Goal: Task Accomplishment & Management: Use online tool/utility

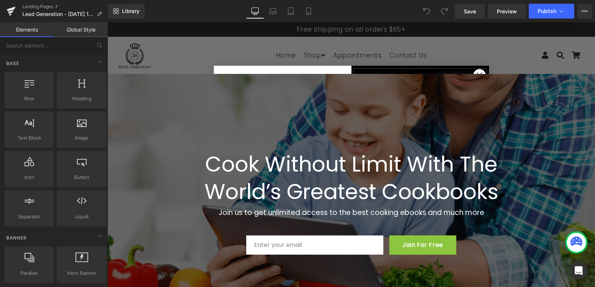
click at [475, 72] on circle "Close dialog" at bounding box center [479, 75] width 12 height 12
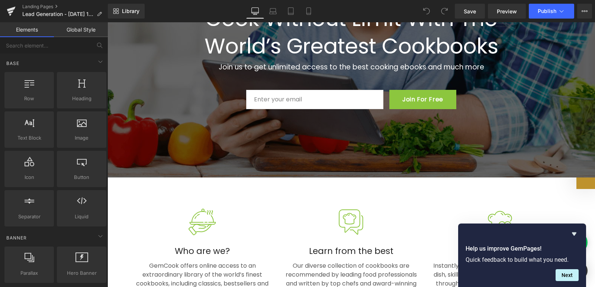
scroll to position [2, 0]
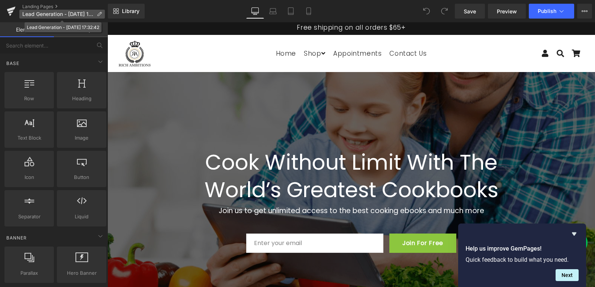
click at [29, 15] on span "Lead Generation - Oct 1, 17:32:42" at bounding box center [57, 14] width 71 height 6
click at [10, 13] on icon at bounding box center [10, 11] width 5 height 3
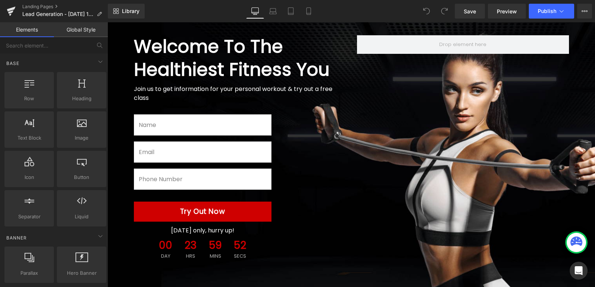
scroll to position [64, 0]
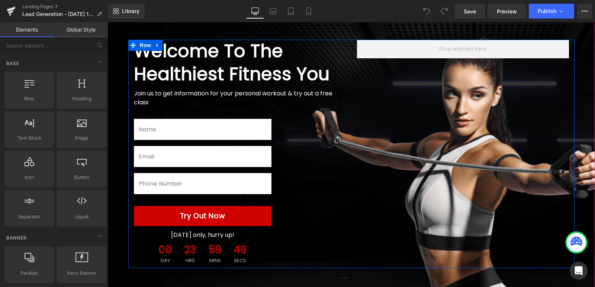
click at [476, 178] on div "Welcome To The Healthiest Fitness You Heading Join us to get information for yo…" at bounding box center [351, 154] width 446 height 229
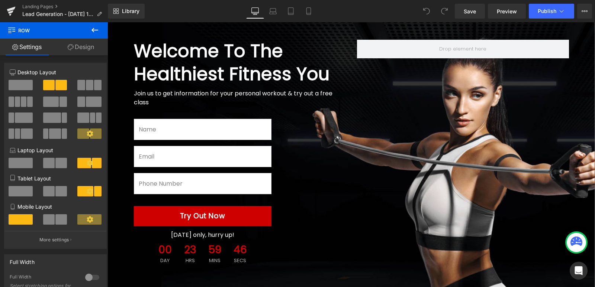
click at [580, 71] on span "Welcome To The Healthiest Fitness You Heading Join us to get information for yo…" at bounding box center [350, 154] width 487 height 229
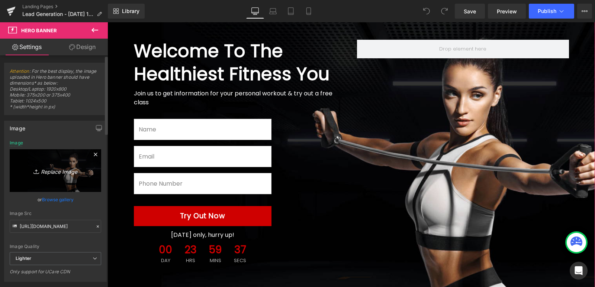
click at [56, 172] on icon "Replace Image" at bounding box center [55, 170] width 59 height 9
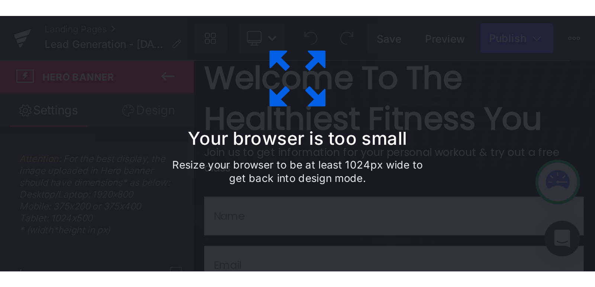
scroll to position [49, 0]
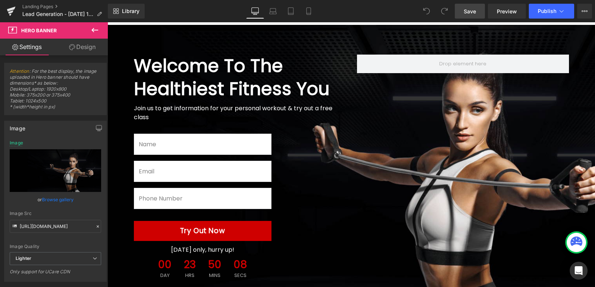
click at [471, 10] on span "Save" at bounding box center [469, 11] width 12 height 8
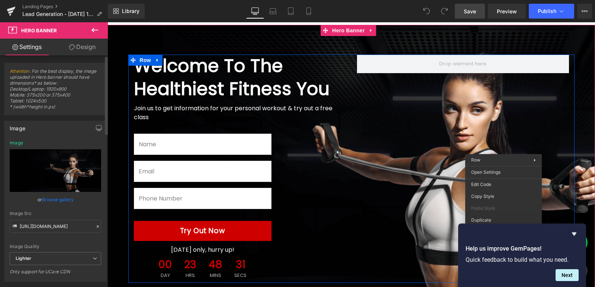
click at [64, 198] on link "Browse gallery" at bounding box center [58, 199] width 32 height 13
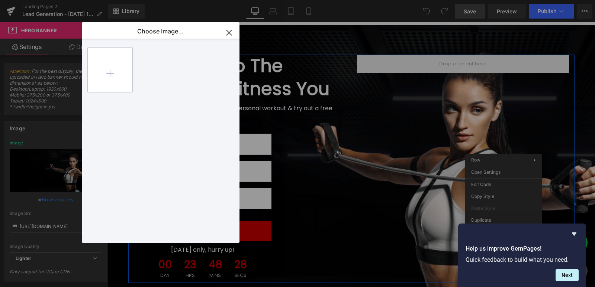
click at [114, 68] on input "file" at bounding box center [110, 70] width 45 height 45
type input "C:\fakepath\5 secrets cover.jpg"
click at [156, 85] on div "5 secre...over.jpg 186.63 KB" at bounding box center [160, 69] width 45 height 45
type input "https://ucarecdn.com/e6a1d426-efc1-4aae-a746-ec6a295d1a94/-/format/auto/-/previ…"
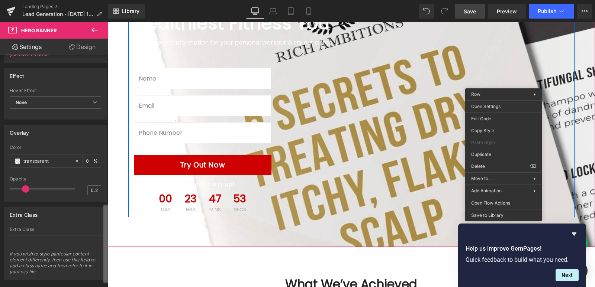
scroll to position [447, 0]
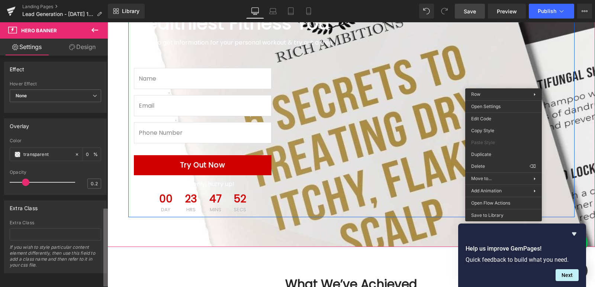
click at [81, 272] on div "Attention : For the best display, the image uploaded in Hero banner should have…" at bounding box center [54, 172] width 108 height 235
type input "0.1"
drag, startPoint x: 25, startPoint y: 181, endPoint x: 20, endPoint y: 182, distance: 4.9
click at [22, 181] on span at bounding box center [25, 182] width 7 height 7
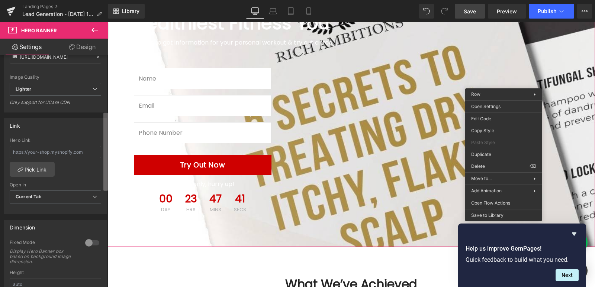
scroll to position [162, 0]
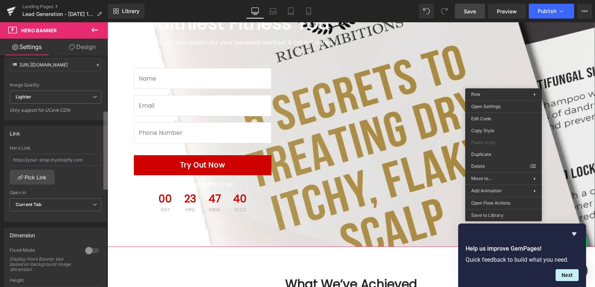
click at [91, 115] on div "Attention : For the best display, the image uploaded in Hero banner should have…" at bounding box center [54, 172] width 108 height 235
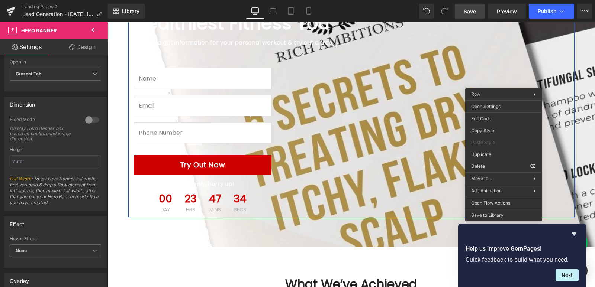
scroll to position [289, 0]
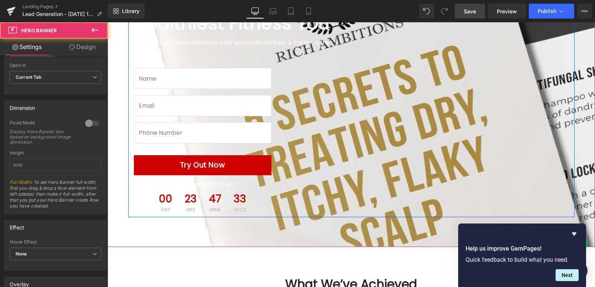
click at [585, 106] on span "Welcome To The Healthiest Fitness You Heading Join us to get information for yo…" at bounding box center [350, 103] width 487 height 229
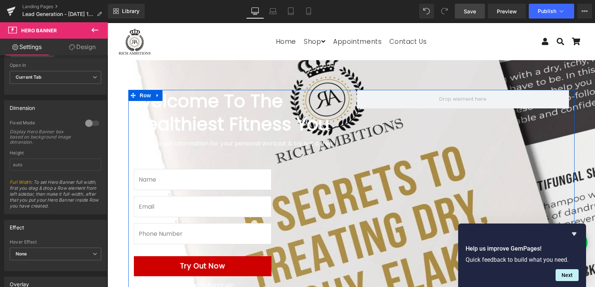
scroll to position [9, 0]
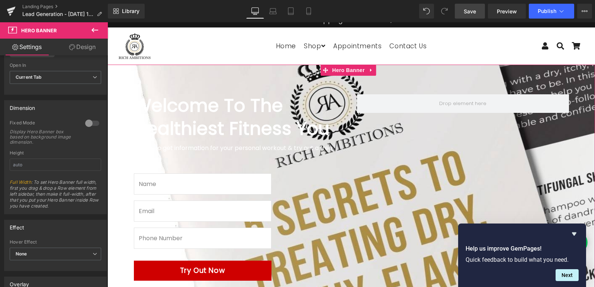
click at [577, 156] on span "Welcome To The Healthiest Fitness You Heading Join us to get information for yo…" at bounding box center [350, 208] width 487 height 229
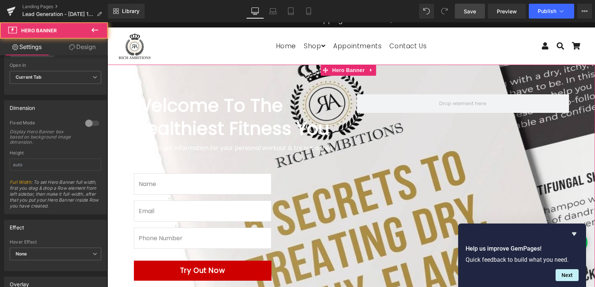
click at [577, 157] on span "Welcome To The Healthiest Fitness You Heading Join us to get information for yo…" at bounding box center [350, 208] width 487 height 229
click at [476, 160] on div "Welcome To The Healthiest Fitness You Heading Join us to get information for yo…" at bounding box center [351, 208] width 446 height 229
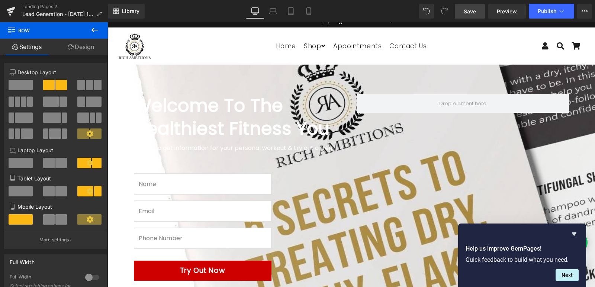
click at [107, 22] on div "80px" at bounding box center [107, 22] width 0 height 0
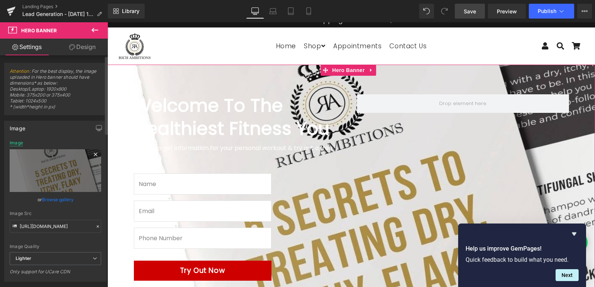
click at [19, 143] on div "Image" at bounding box center [16, 142] width 13 height 5
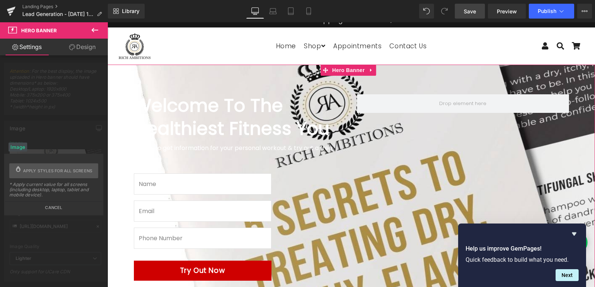
click at [49, 207] on button "Cancel" at bounding box center [54, 205] width 98 height 9
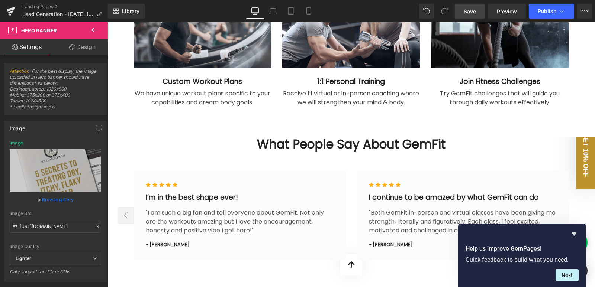
scroll to position [645, 0]
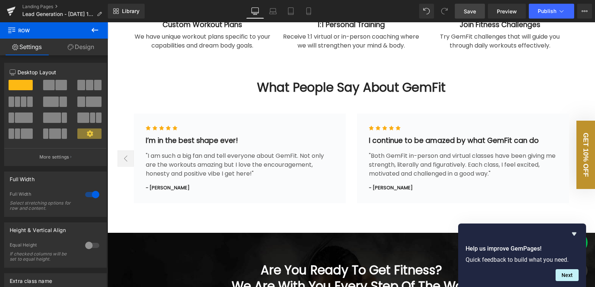
drag, startPoint x: 571, startPoint y: 194, endPoint x: 592, endPoint y: 161, distance: 39.5
click at [592, 161] on html "Search Menu Close Cart Home Shop Expand submenu Shop Collapse submenu Shop" at bounding box center [350, 148] width 487 height 1543
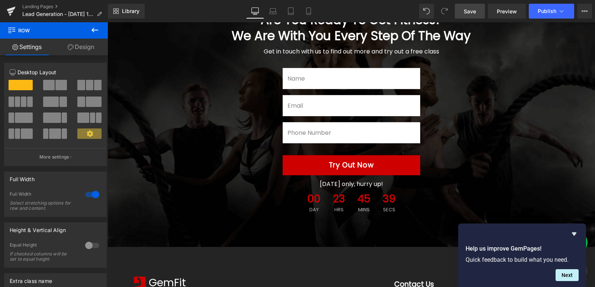
scroll to position [854, 0]
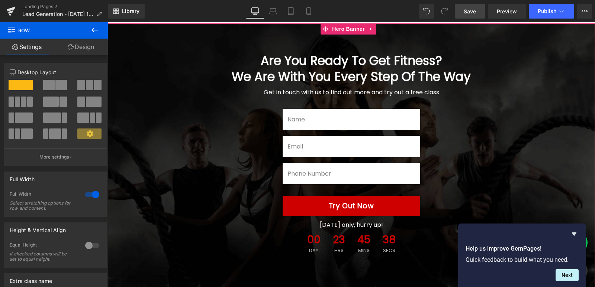
click at [524, 120] on span "Are You Ready To Get Fitness? We Are With You Every Step Of The Way Heading Get…" at bounding box center [350, 155] width 487 height 205
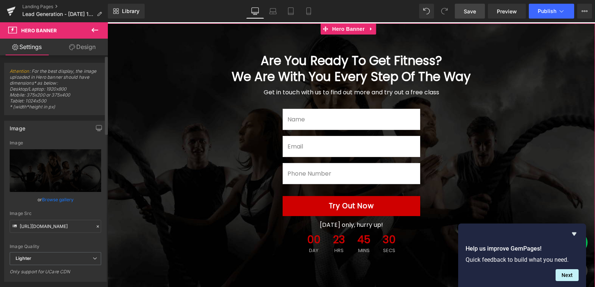
click at [69, 198] on link "Browse gallery" at bounding box center [58, 199] width 32 height 13
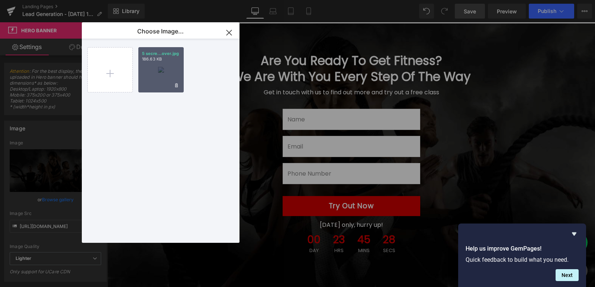
click at [166, 66] on div "5 secre...over.jpg 186.63 KB" at bounding box center [160, 69] width 45 height 45
type input "https://ucarecdn.com/e6a1d426-efc1-4aae-a746-ec6a295d1a94/-/format/auto/-/previ…"
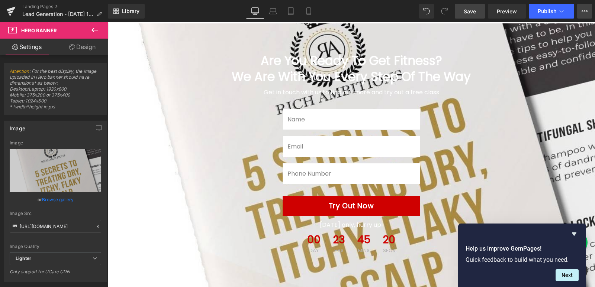
click at [588, 7] on button "Upgrade Plan View Live Page View with current Template Save Template to Library…" at bounding box center [584, 11] width 15 height 15
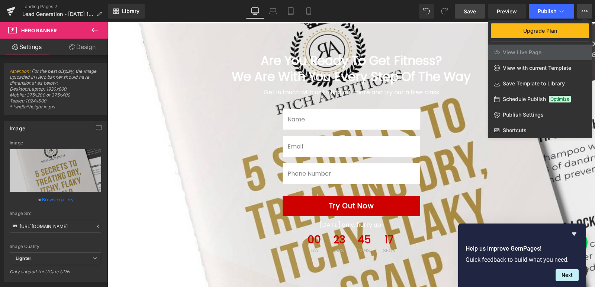
click at [395, 14] on div "Library Desktop Desktop Laptop Tablet Mobile Save Preview Publish Scheduled Upg…" at bounding box center [351, 11] width 487 height 15
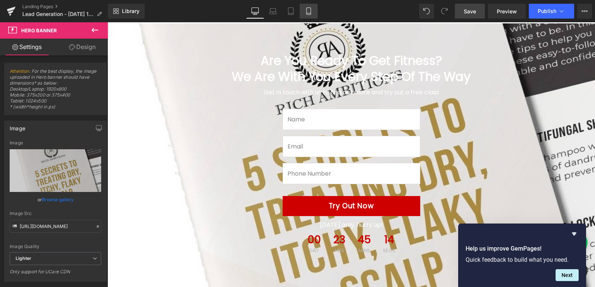
click at [314, 8] on link "Mobile" at bounding box center [309, 11] width 18 height 15
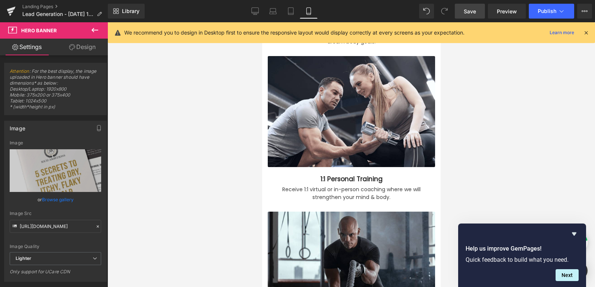
scroll to position [1287, 0]
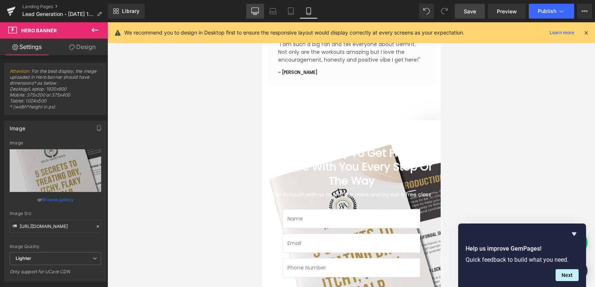
click at [258, 9] on icon at bounding box center [254, 10] width 7 height 7
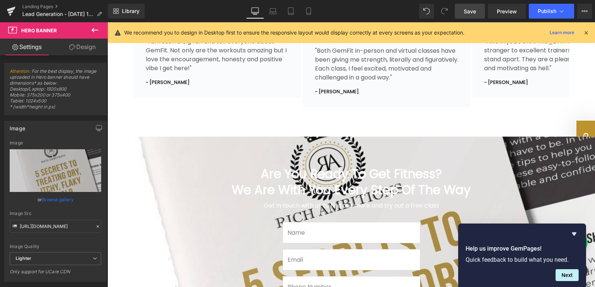
scroll to position [776, 0]
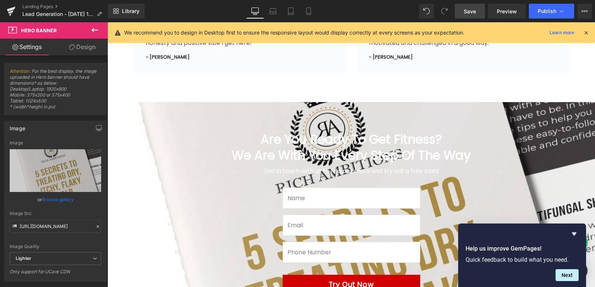
click at [97, 29] on icon at bounding box center [94, 30] width 9 height 9
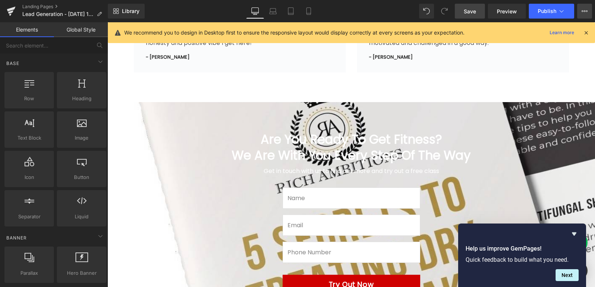
click at [581, 12] on button "Upgrade Plan View Live Page View with current Template Save Template to Library…" at bounding box center [584, 11] width 15 height 15
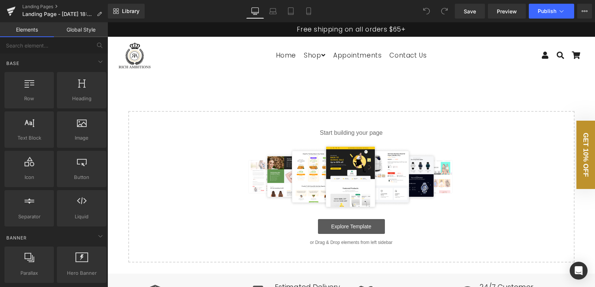
click at [345, 226] on link "Explore Template" at bounding box center [351, 226] width 67 height 15
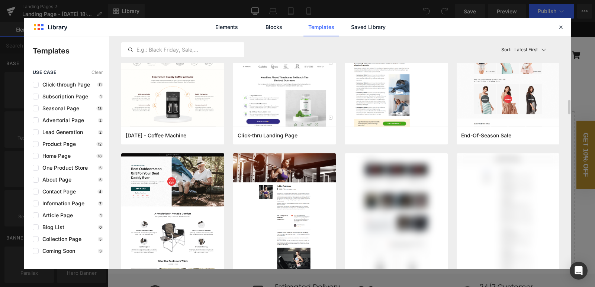
scroll to position [269, 0]
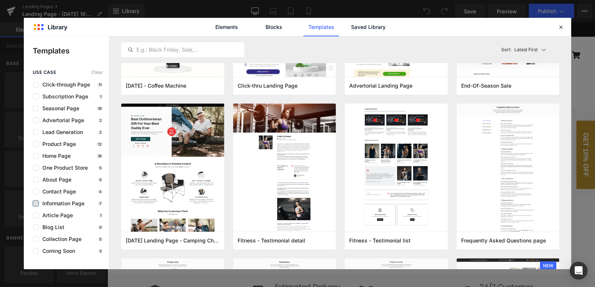
click at [36, 204] on label at bounding box center [36, 204] width 6 height 6
click at [36, 204] on input "checkbox" at bounding box center [36, 204] width 0 height 0
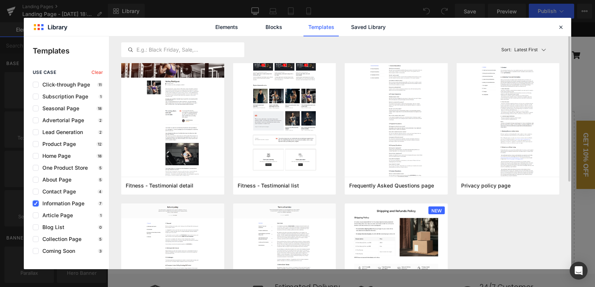
scroll to position [0, 0]
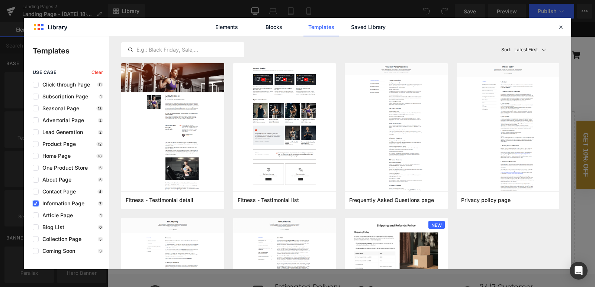
click at [38, 203] on label at bounding box center [36, 204] width 6 height 6
click at [36, 204] on input "checkbox" at bounding box center [36, 204] width 0 height 0
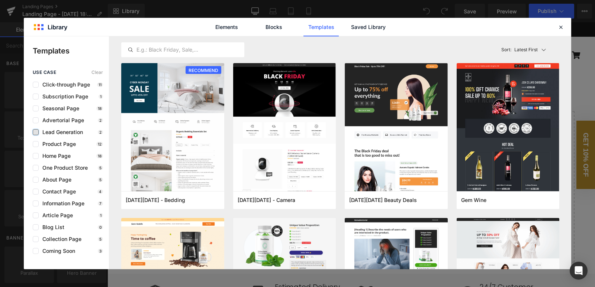
click at [38, 131] on label at bounding box center [36, 132] width 6 height 6
click at [36, 132] on input "checkbox" at bounding box center [36, 132] width 0 height 0
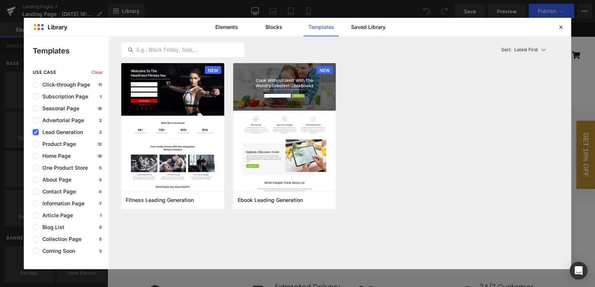
click at [38, 131] on label at bounding box center [36, 132] width 6 height 6
click at [36, 132] on input "checkbox" at bounding box center [36, 132] width 0 height 0
